Goal: Information Seeking & Learning: Learn about a topic

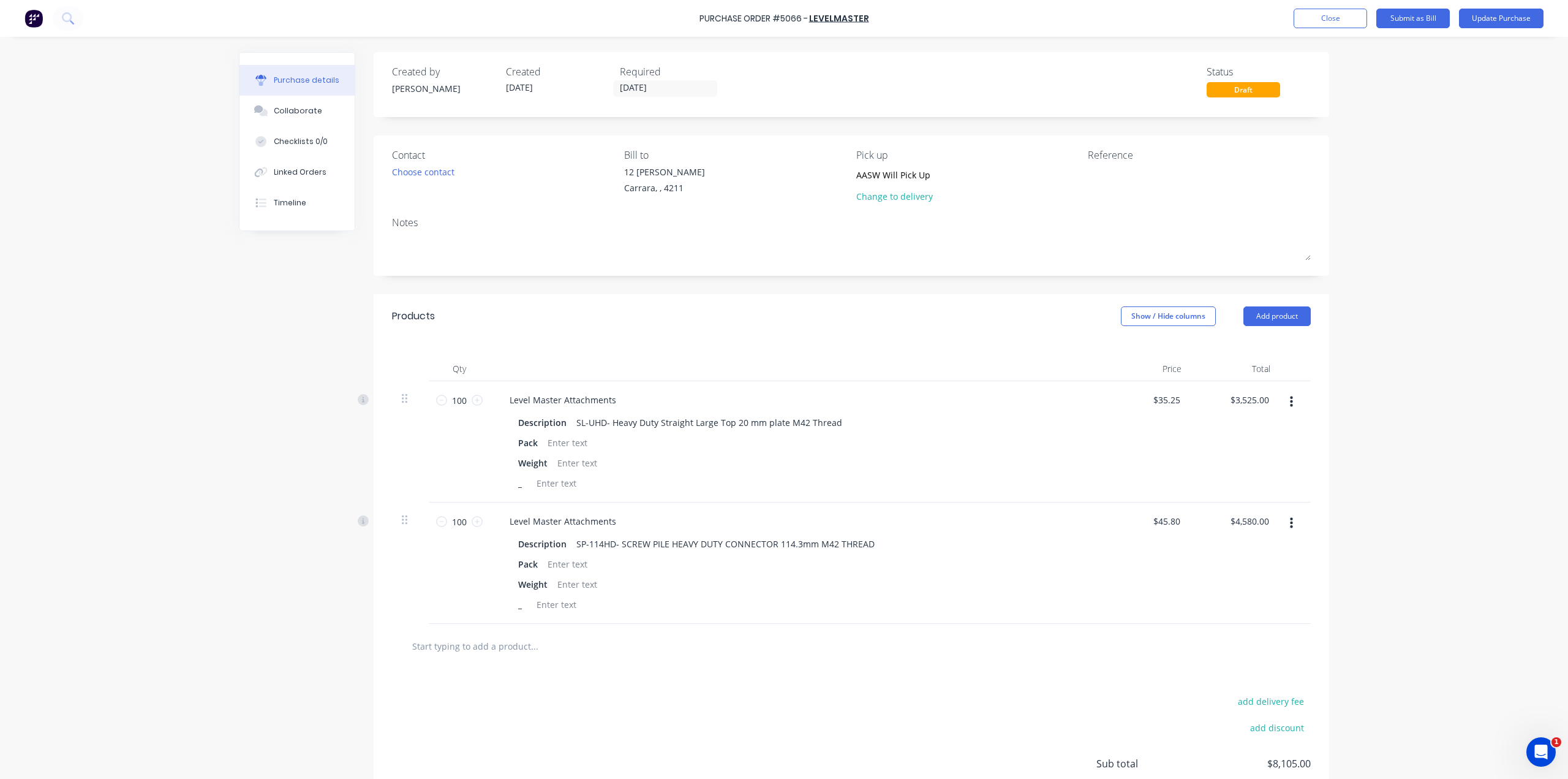
click at [29, 19] on img at bounding box center [34, 18] width 18 height 18
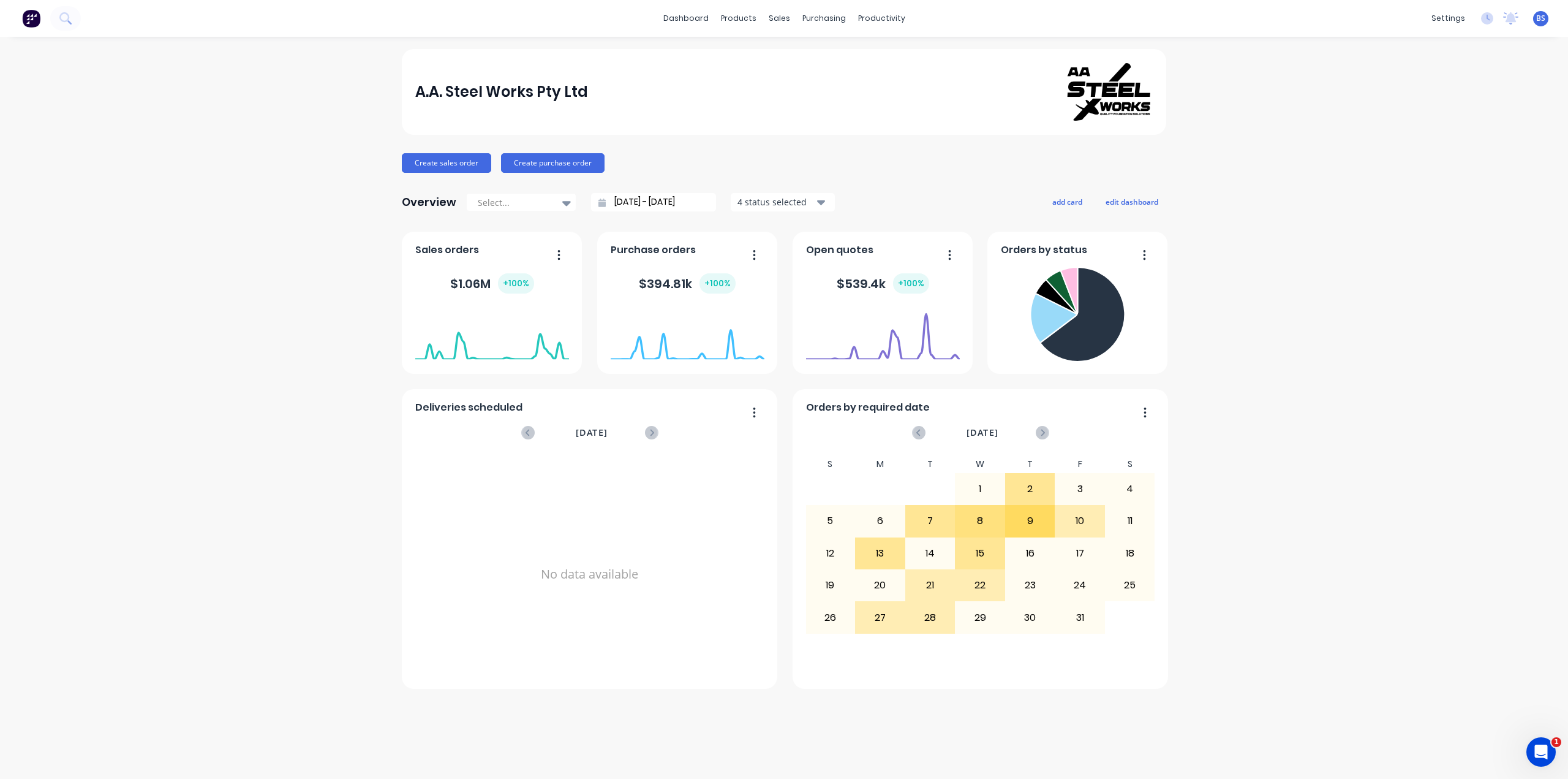
click at [755, 255] on icon "button" at bounding box center [754, 255] width 3 height 10
click at [716, 498] on div "No data available" at bounding box center [590, 574] width 349 height 238
click at [848, 62] on div "Purchase Orders" at bounding box center [863, 58] width 65 height 11
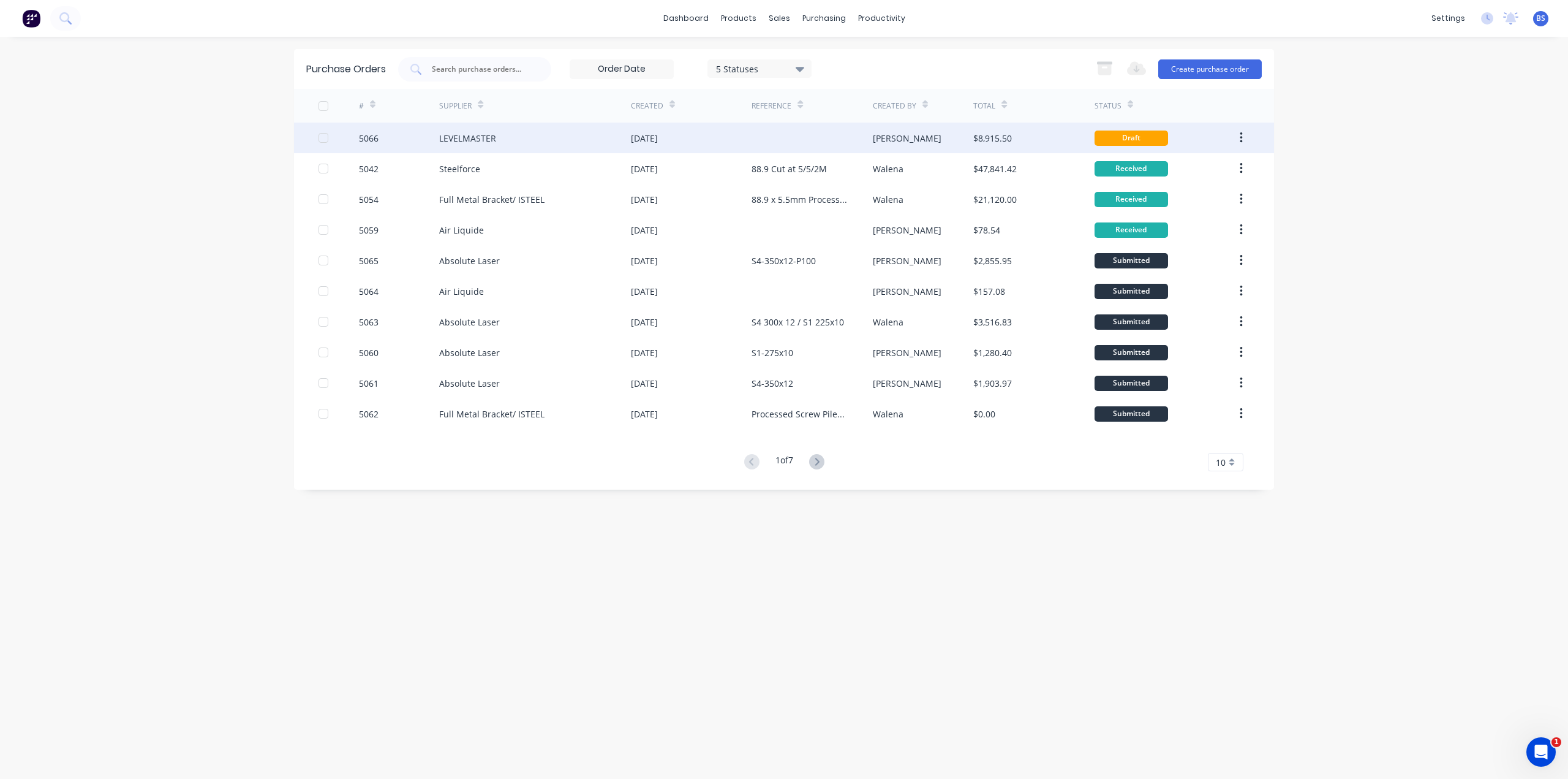
click at [1240, 134] on icon "button" at bounding box center [1240, 137] width 3 height 11
click at [1120, 144] on div "Draft" at bounding box center [1130, 138] width 73 height 15
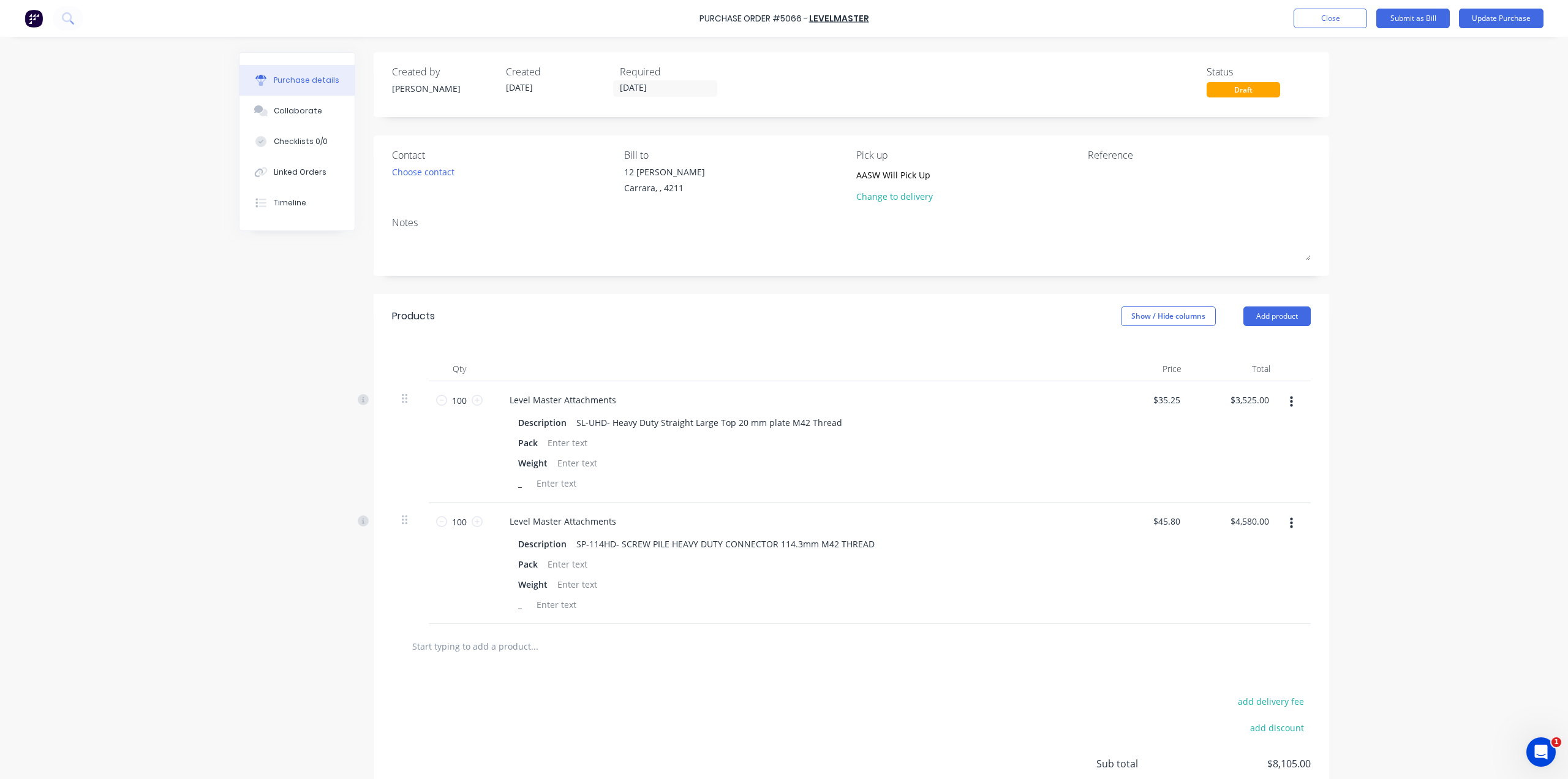
click at [26, 24] on img at bounding box center [34, 18] width 18 height 18
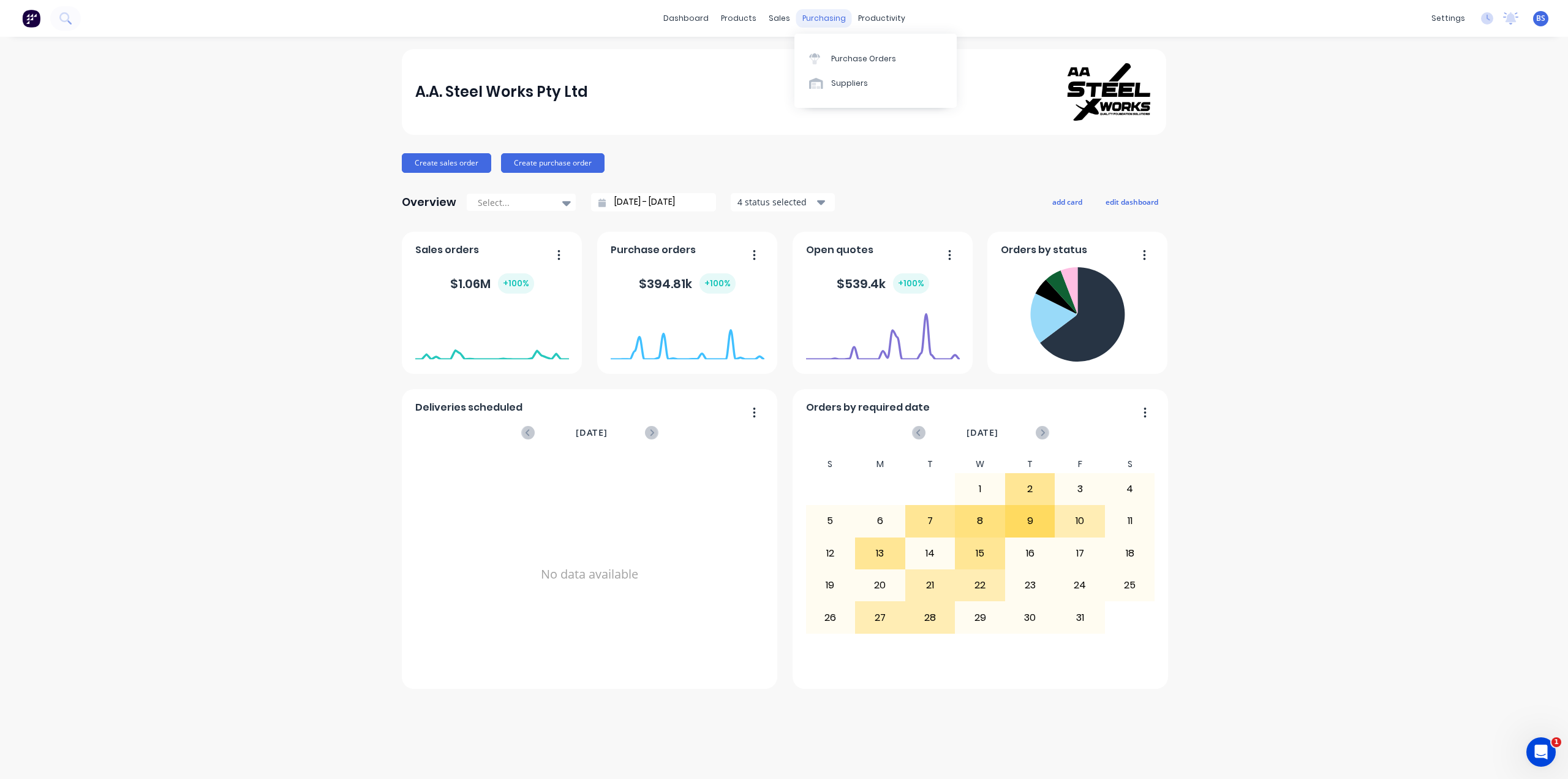
click at [822, 19] on div "purchasing" at bounding box center [824, 18] width 55 height 18
click at [833, 68] on link "Purchase Orders" at bounding box center [875, 58] width 162 height 24
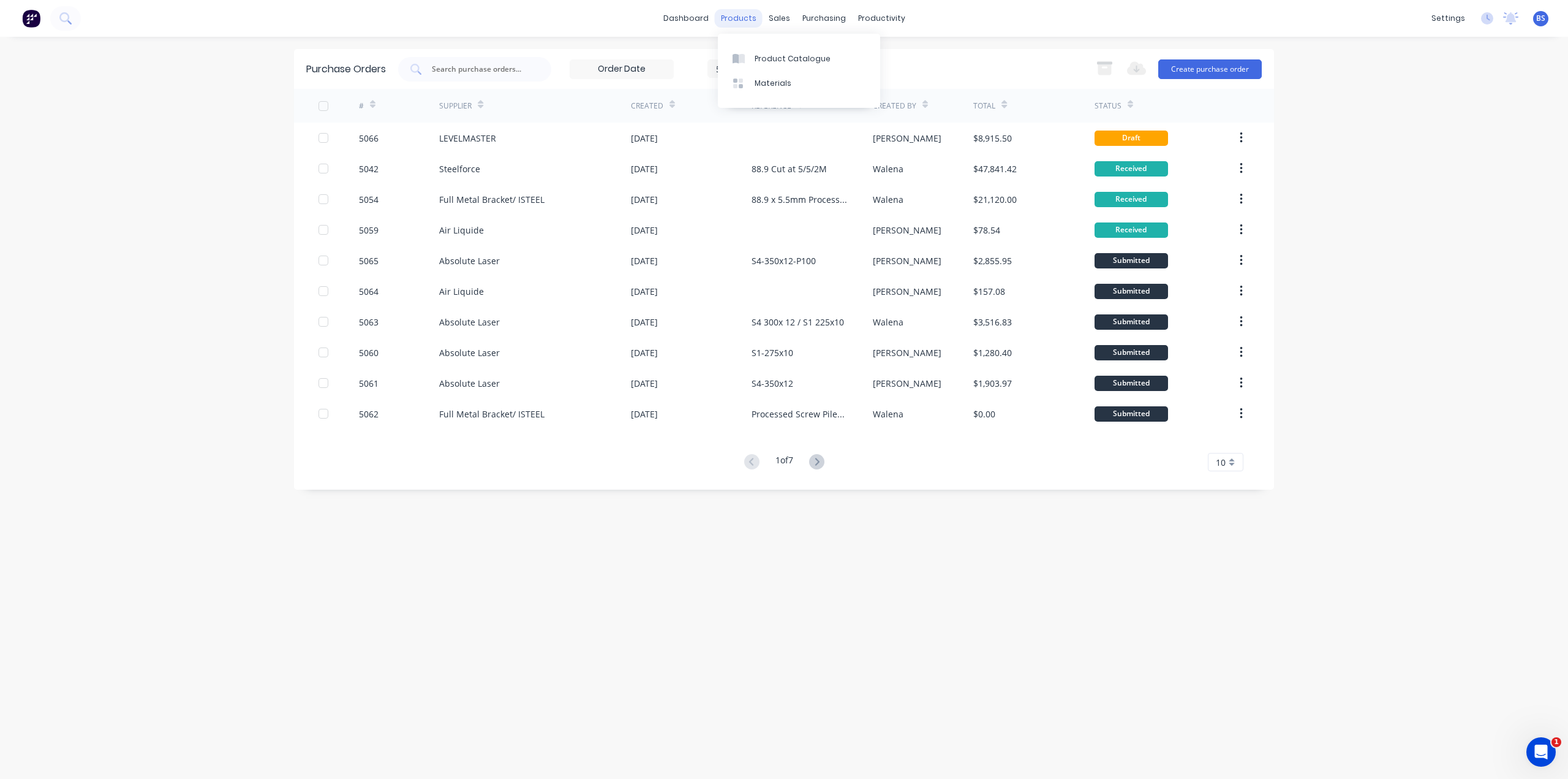
click at [737, 17] on div "products" at bounding box center [738, 18] width 48 height 18
click at [758, 53] on div "Product Catalogue" at bounding box center [792, 58] width 76 height 11
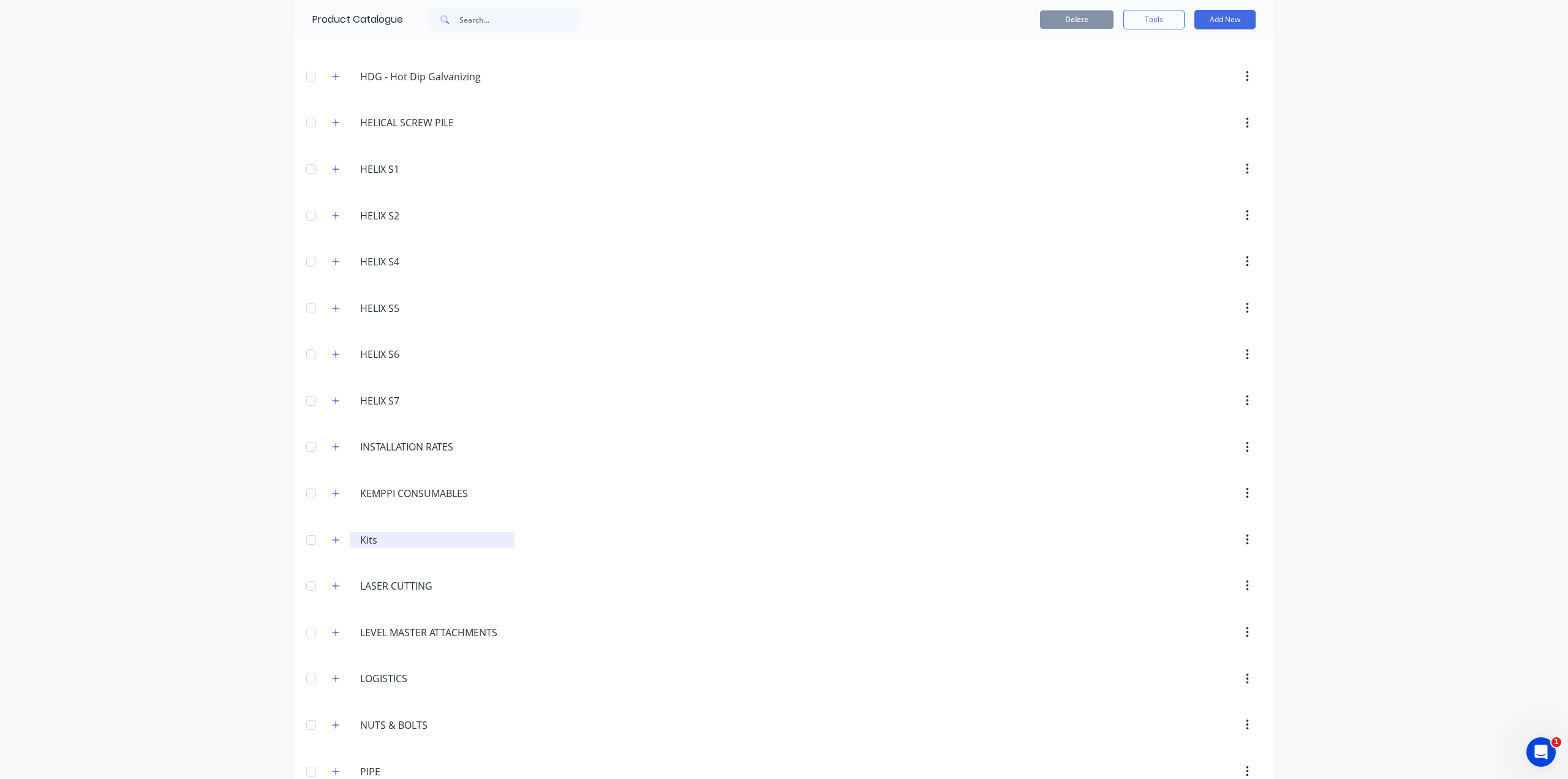
scroll to position [551, 0]
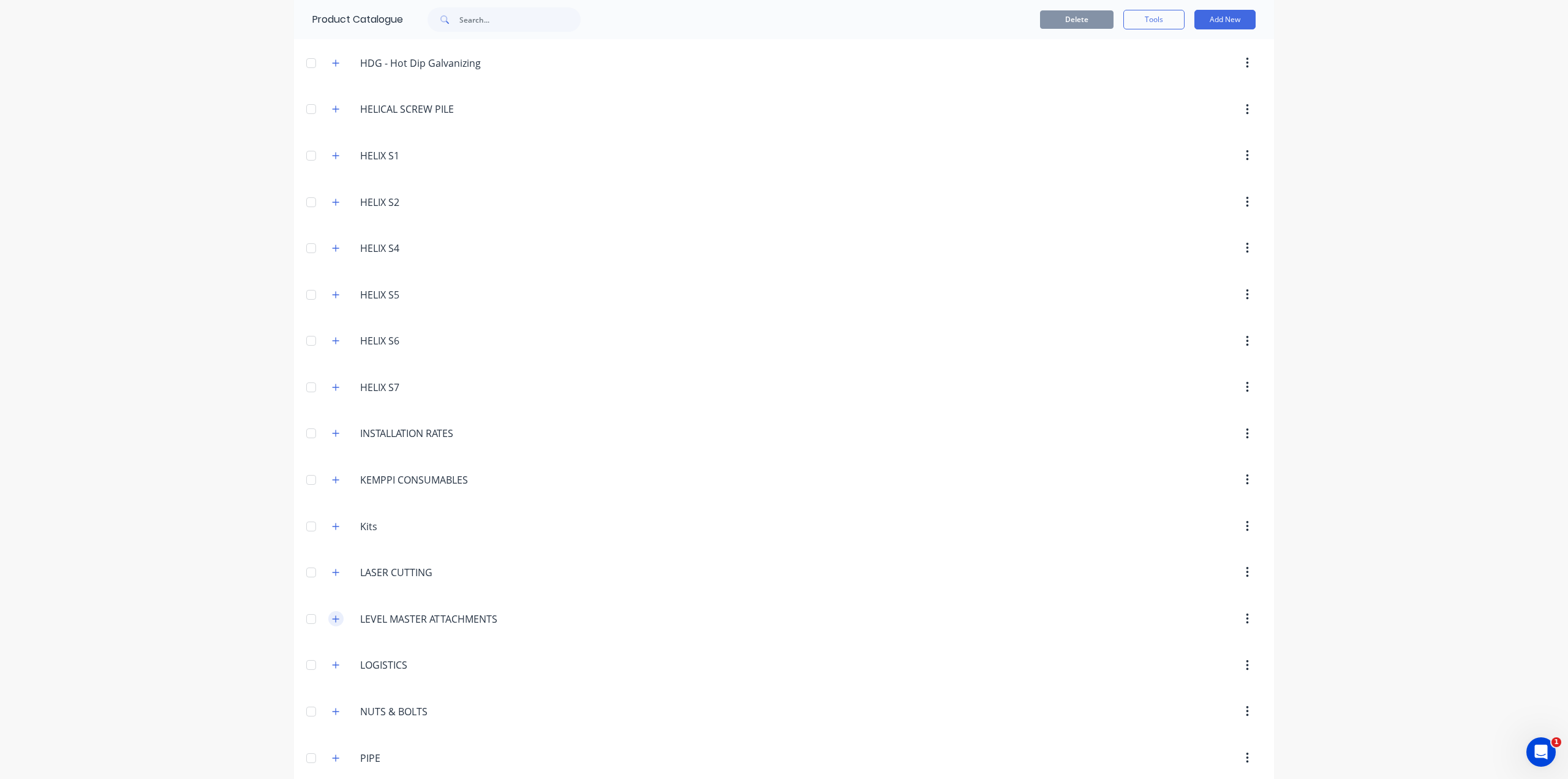
click at [331, 624] on button "button" at bounding box center [336, 618] width 15 height 15
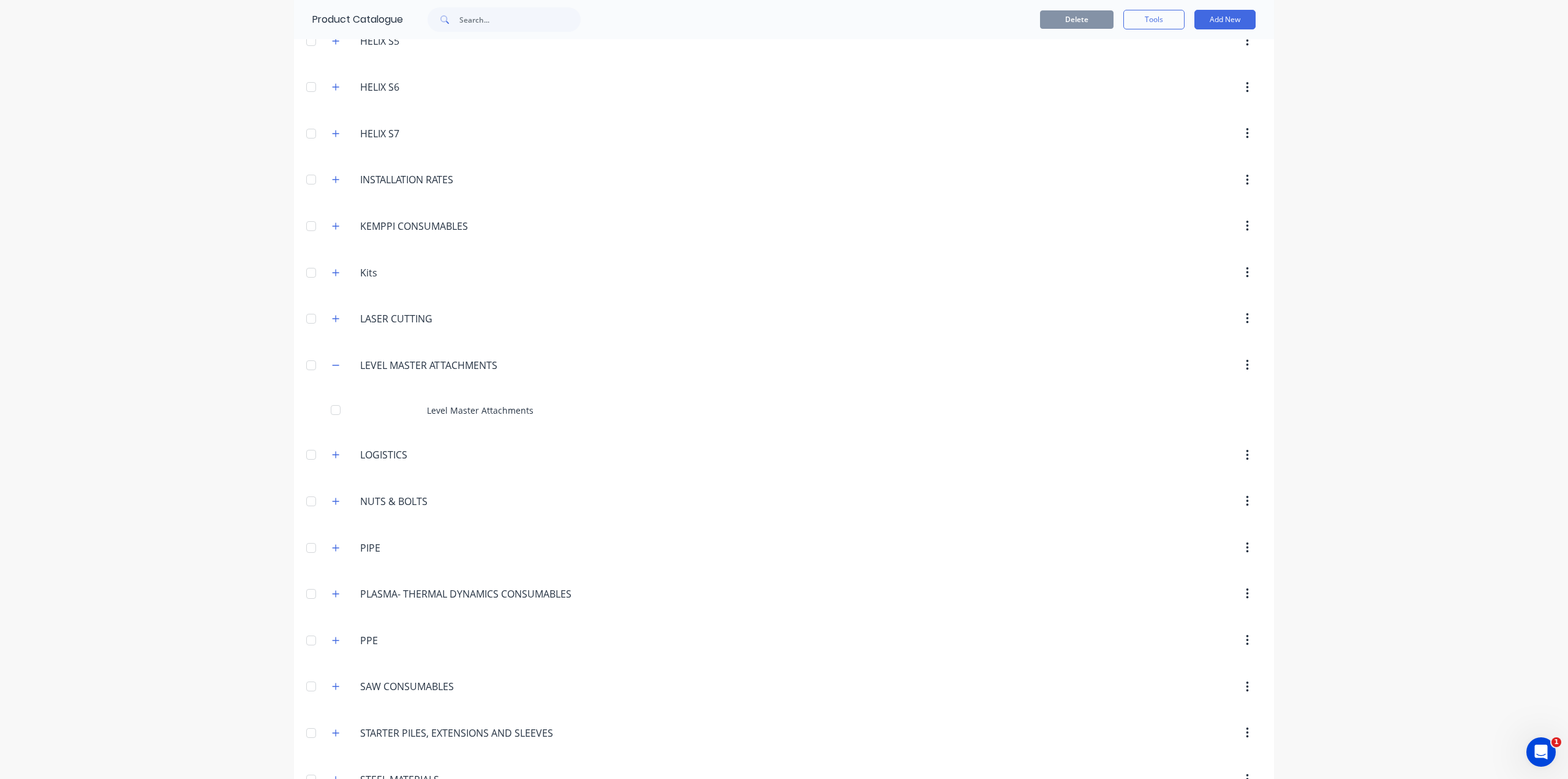
scroll to position [858, 0]
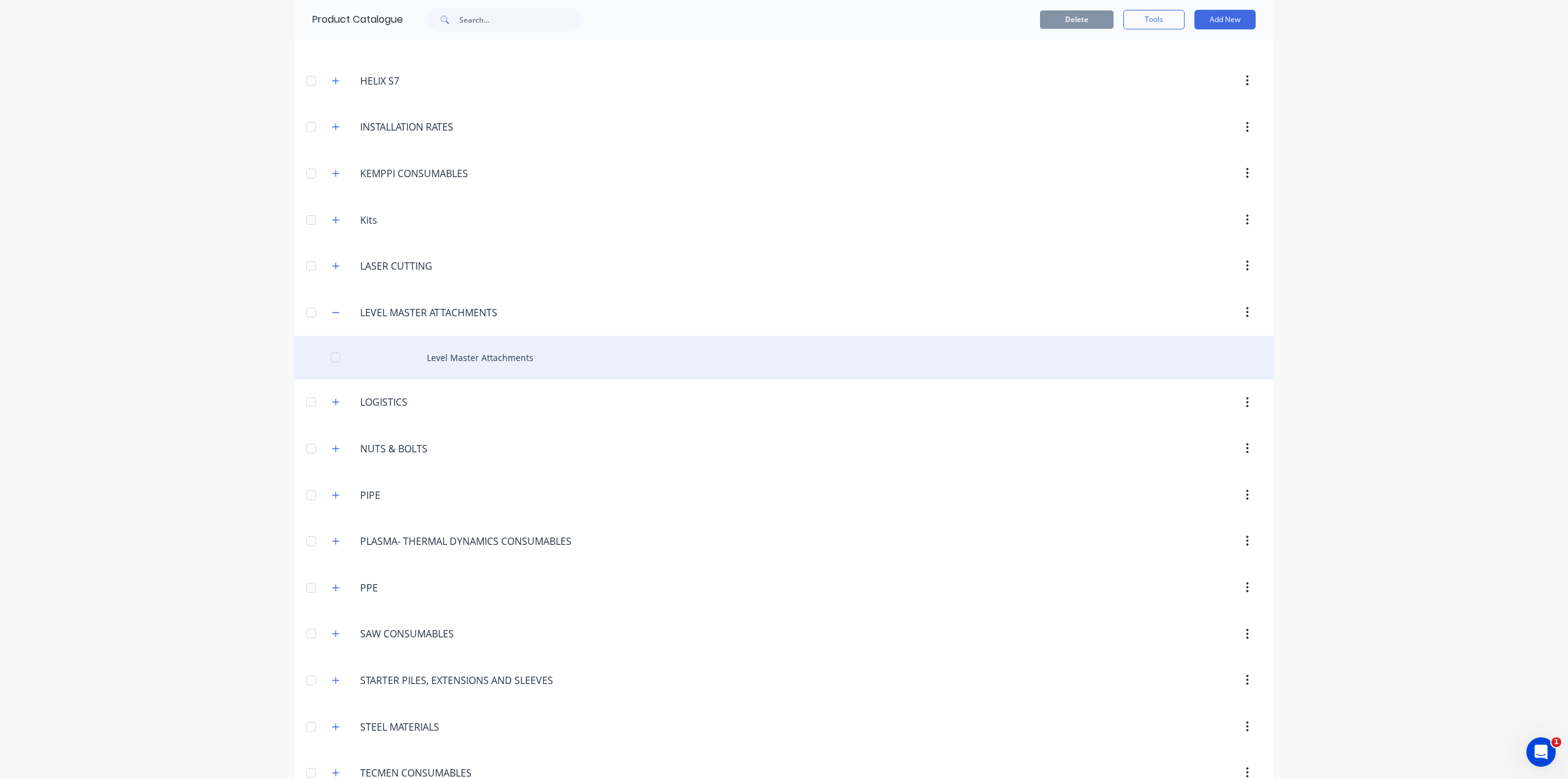
click at [522, 370] on div "Level Master Attachments" at bounding box center [784, 358] width 980 height 44
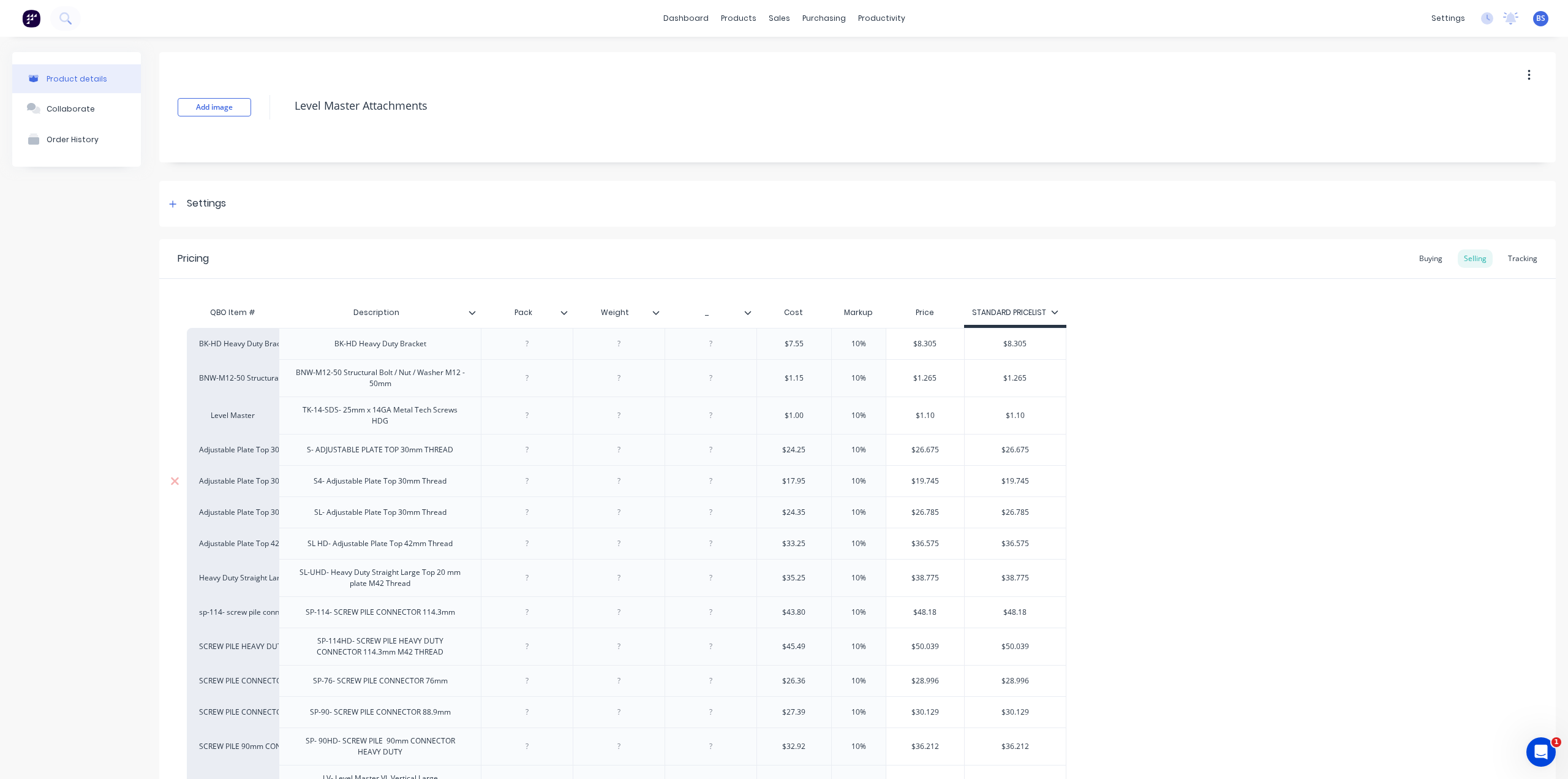
type textarea "x"
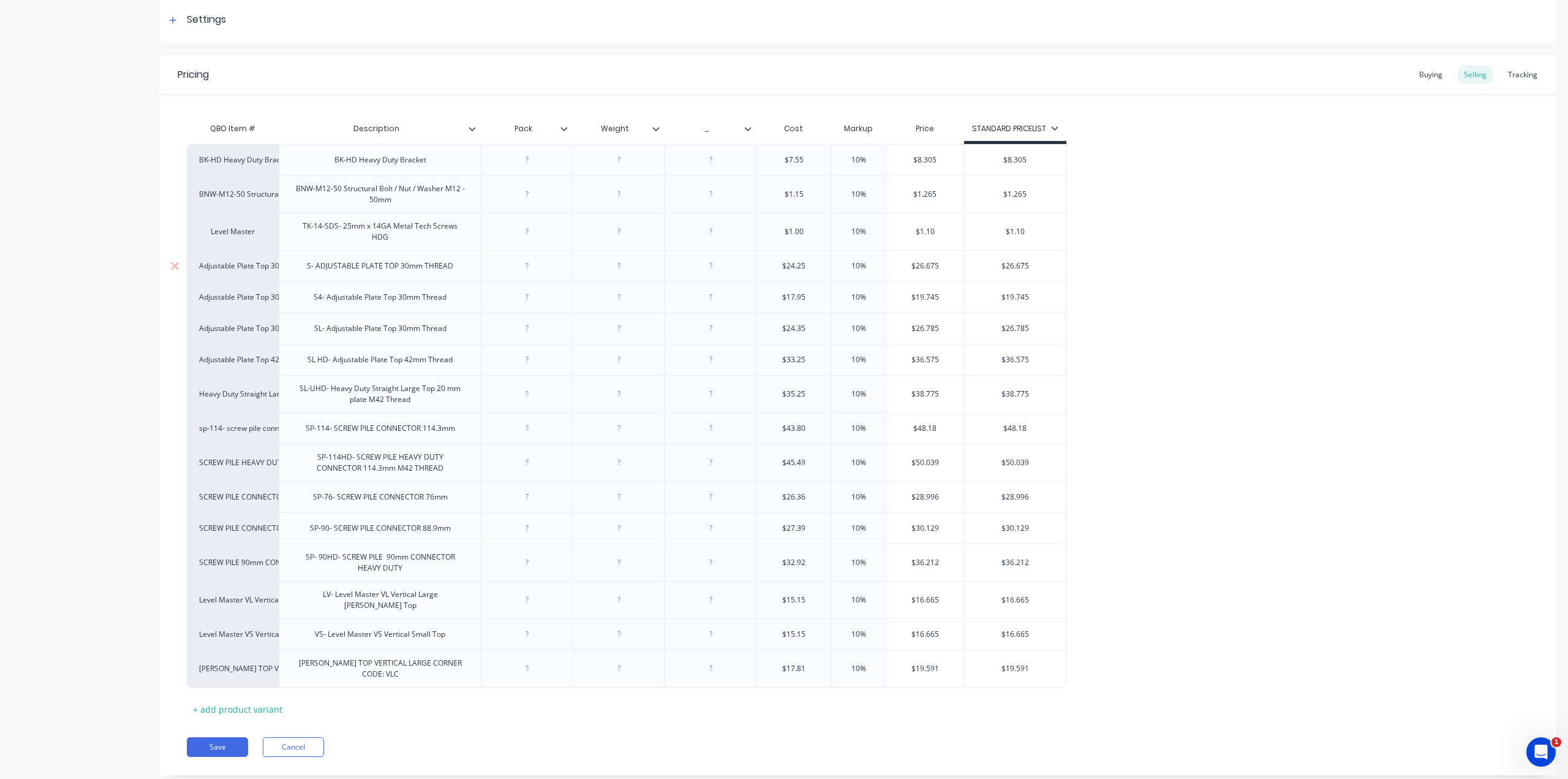
scroll to position [196, 0]
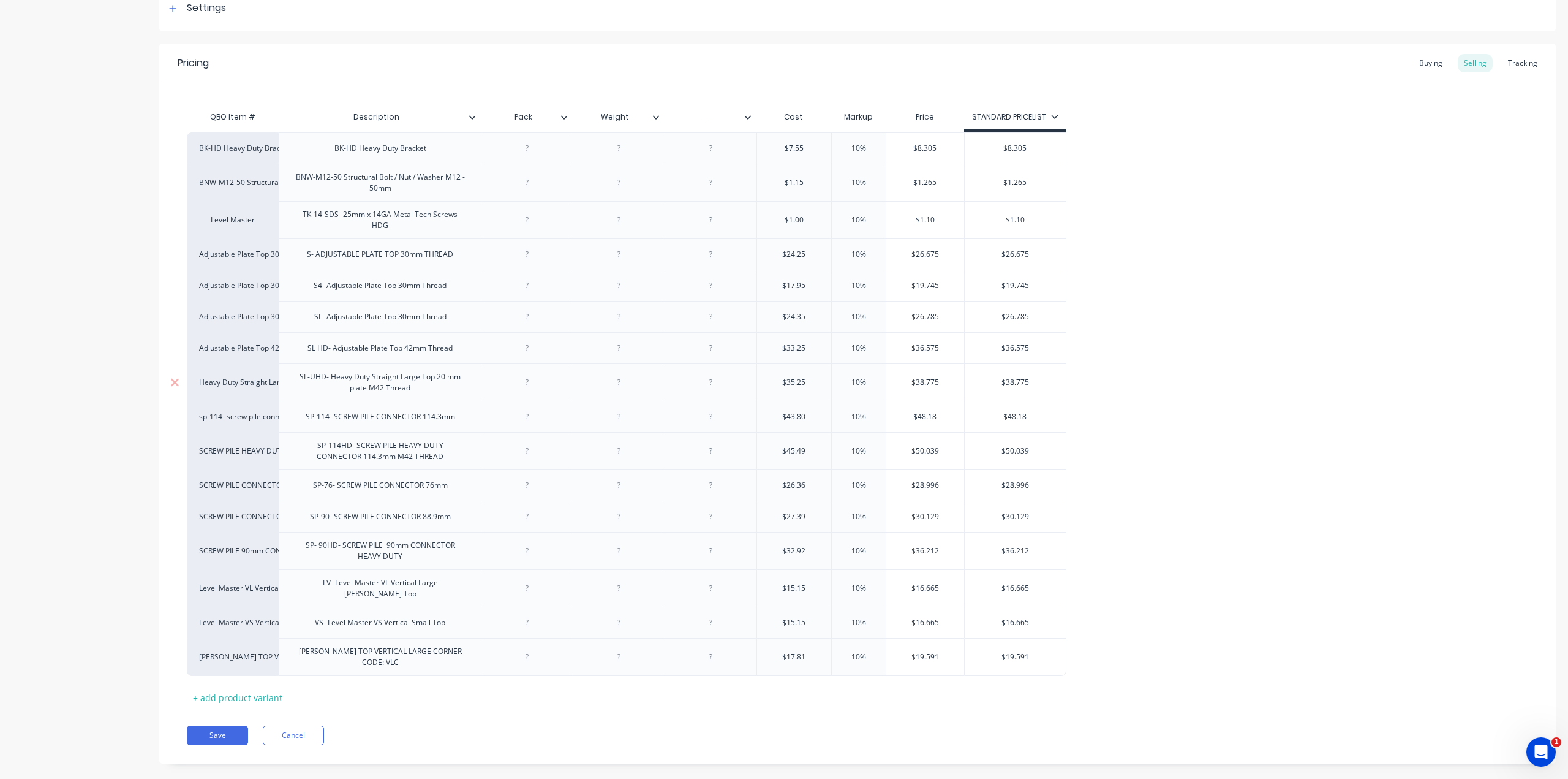
click at [218, 376] on div "Heavy Duty Straight Large Top 20 mm plate M42 Thread" at bounding box center [233, 382] width 67 height 11
click at [242, 332] on div "Adjustable Plate Top 42mm Thread" at bounding box center [232, 347] width 92 height 31
click at [260, 445] on div "SCREW PILE HEAVY DUTY CONNECTOR 114.3mm M42 THREAD" at bounding box center [233, 450] width 67 height 11
click at [140, 403] on div "Product details Collaborate Order History" at bounding box center [76, 318] width 128 height 925
click at [281, 725] on button "Cancel" at bounding box center [293, 734] width 61 height 19
